Goal: Information Seeking & Learning: Learn about a topic

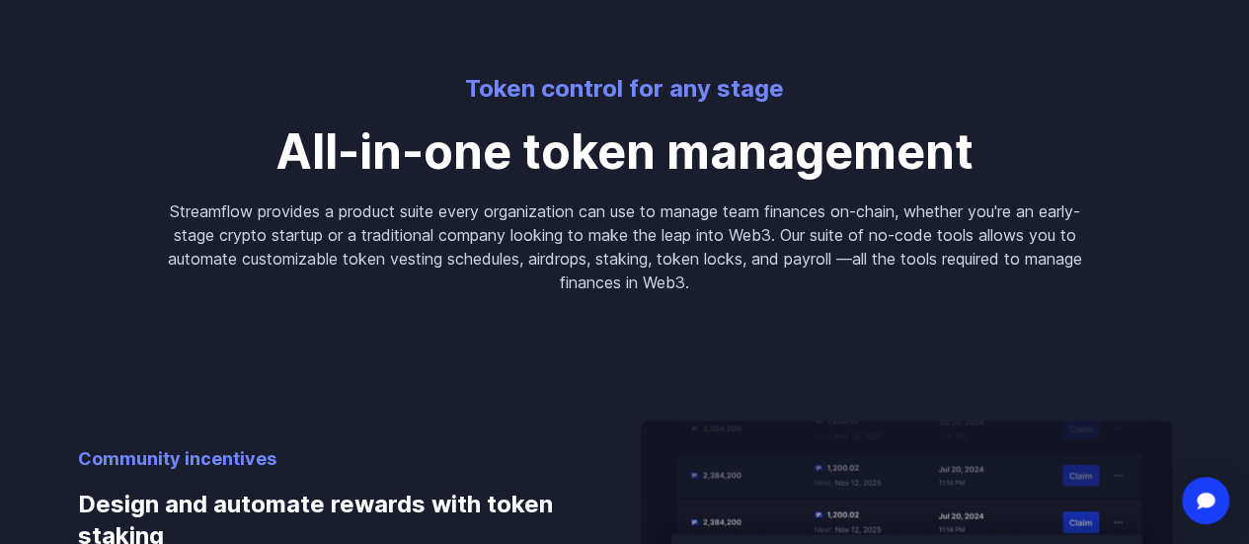
scroll to position [1701, 0]
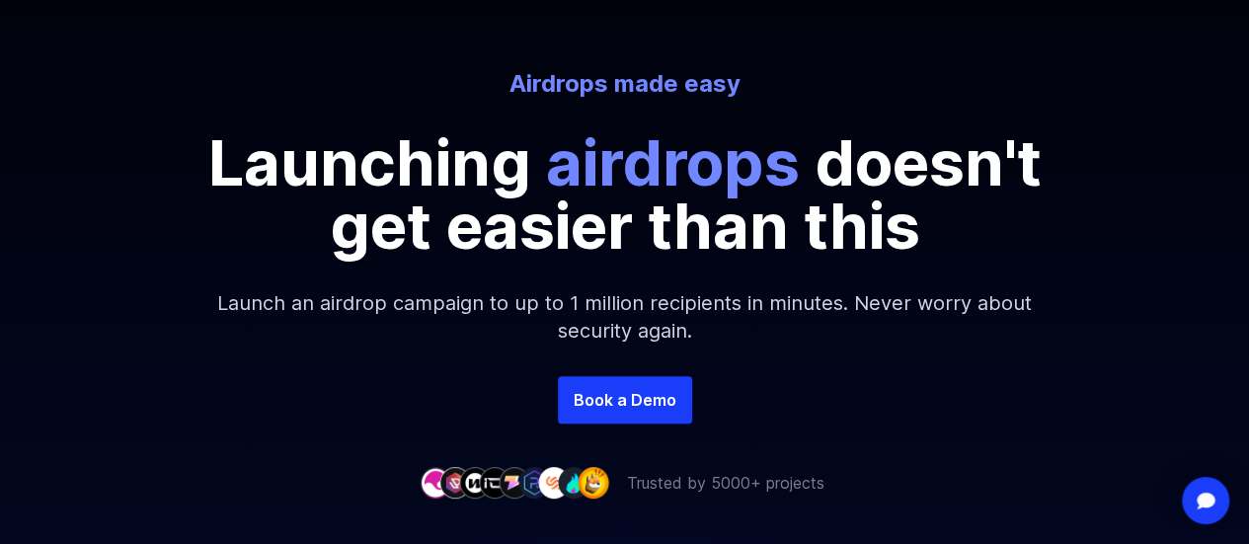
scroll to position [139, 0]
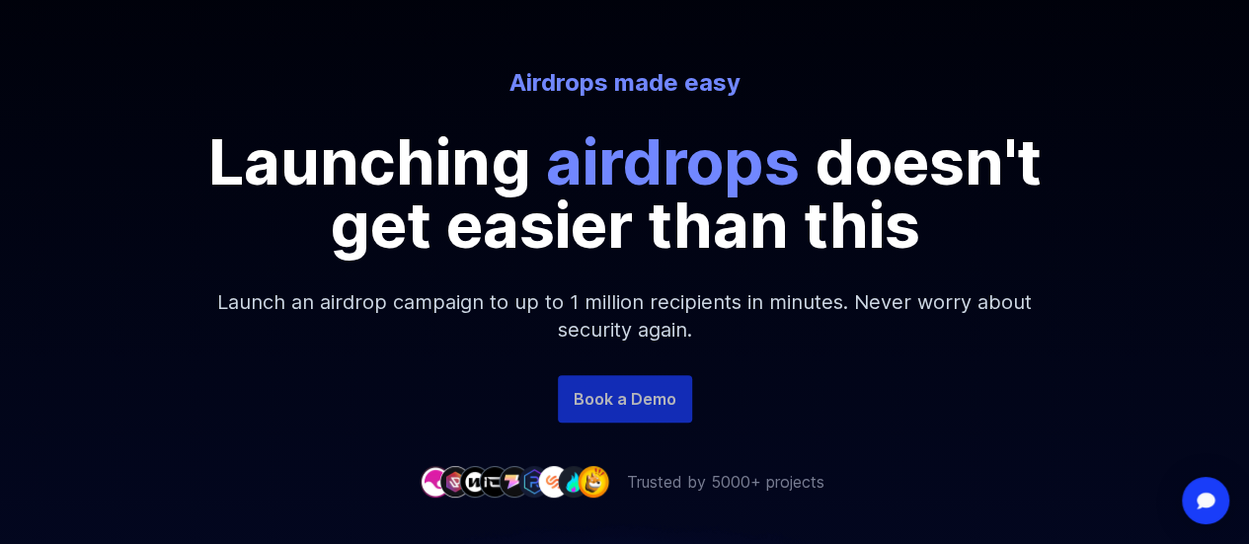
click at [583, 394] on link "Book a Demo" at bounding box center [625, 398] width 134 height 47
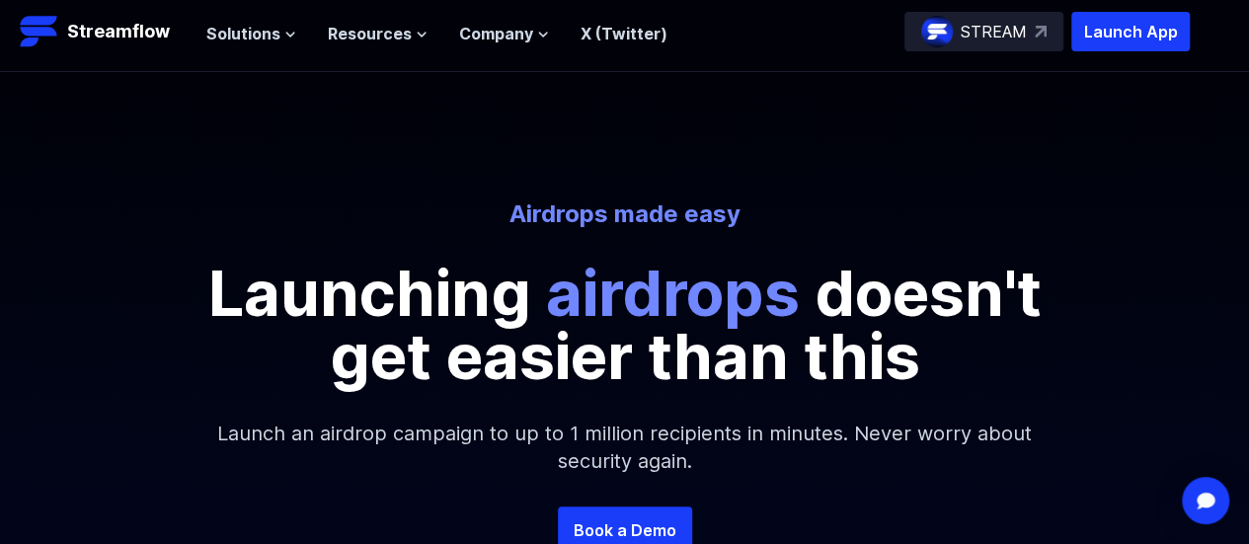
scroll to position [0, 0]
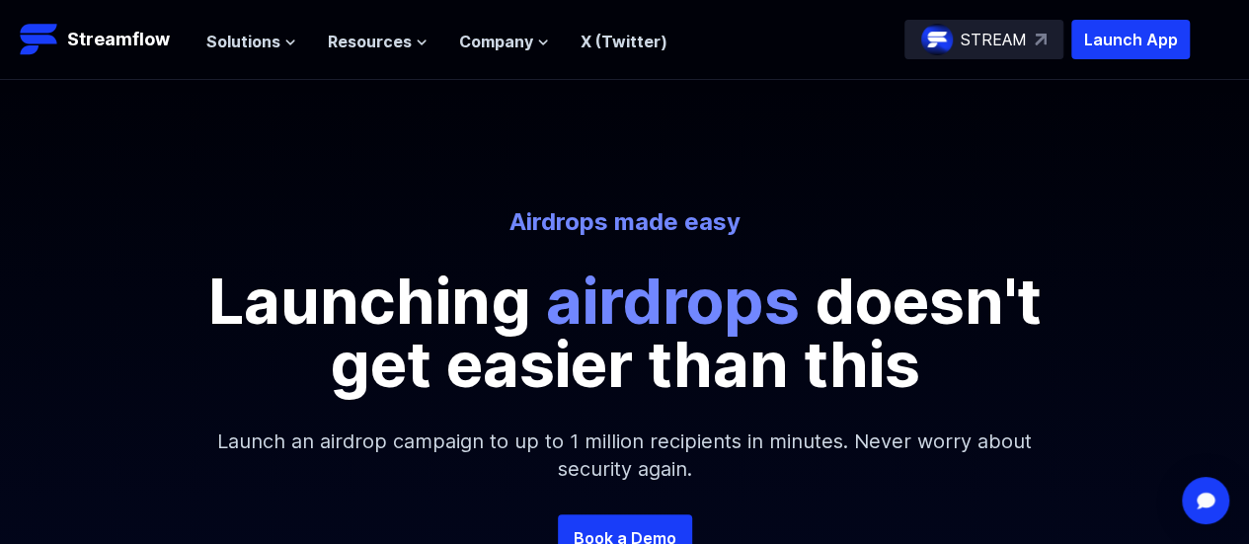
click at [994, 44] on p "STREAM" at bounding box center [994, 40] width 66 height 24
